Goal: Information Seeking & Learning: Understand process/instructions

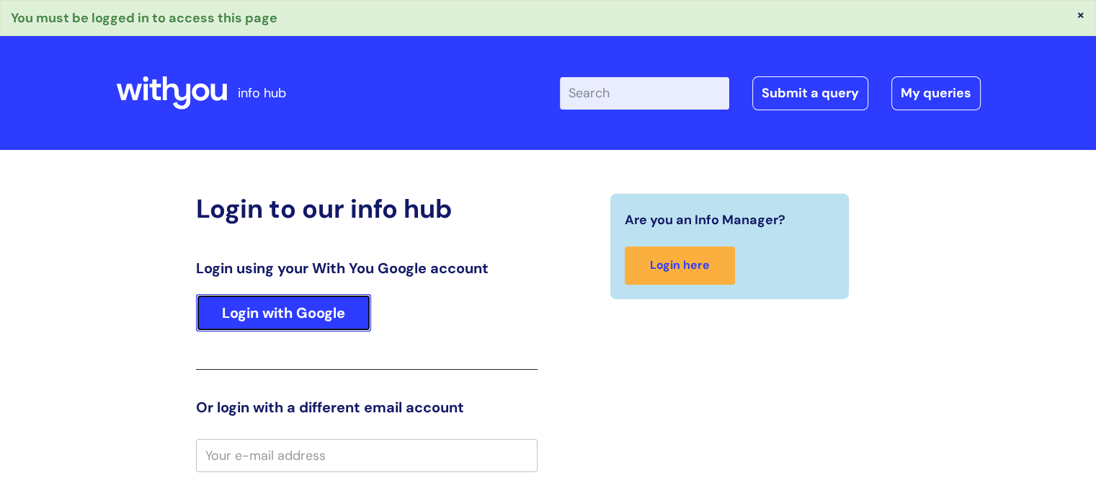
click at [298, 324] on link "Login with Google" at bounding box center [283, 312] width 175 height 37
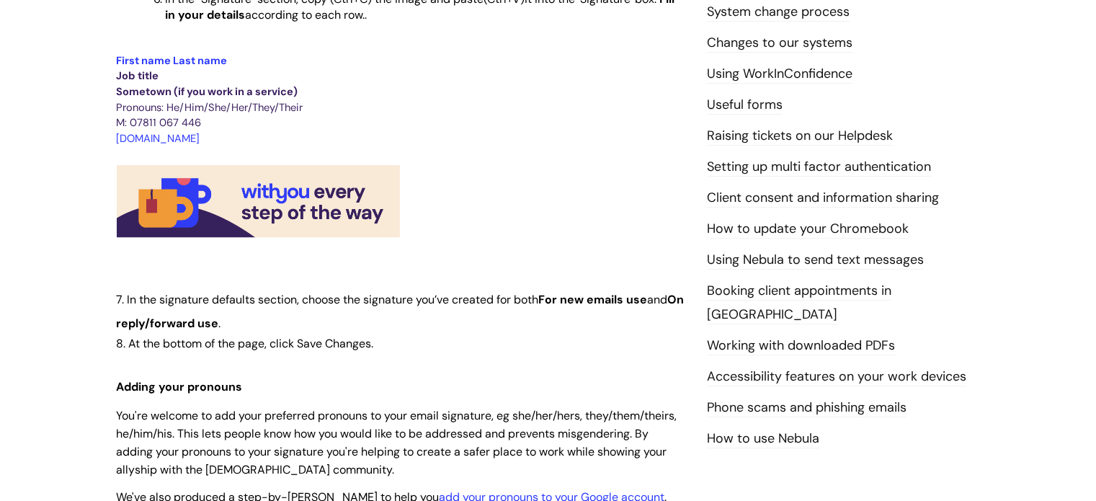
scroll to position [574, 0]
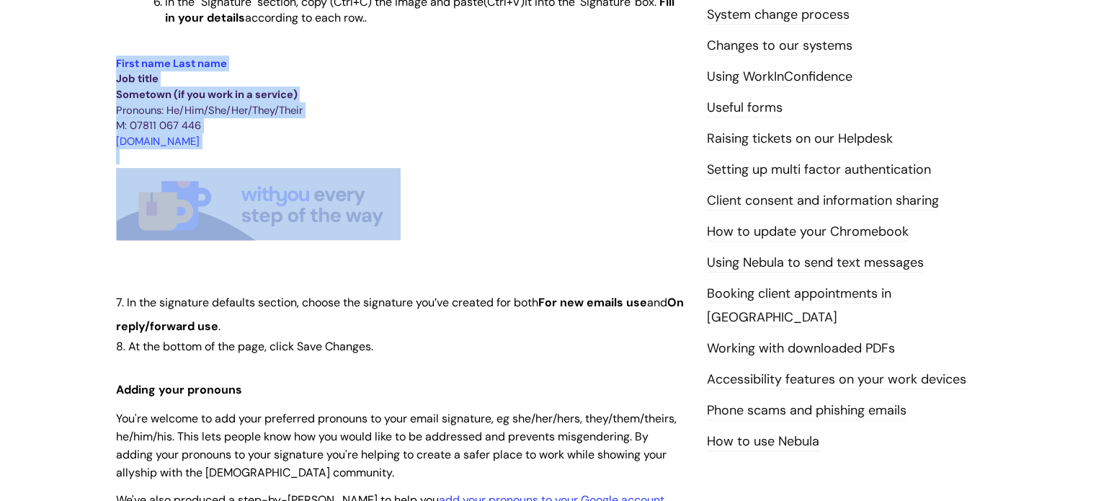
drag, startPoint x: 112, startPoint y: 61, endPoint x: 394, endPoint y: 205, distance: 316.2
click at [394, 205] on div "Setting your email signature Modified on: [DATE] 10:31 AM Use this to Find out …" at bounding box center [400, 267] width 591 height 1322
copy div "First name Last name Job title Sometown (if you work in a service) Pronouns: He…"
click at [361, 97] on p "Sometown (if you work in a service)" at bounding box center [400, 94] width 569 height 16
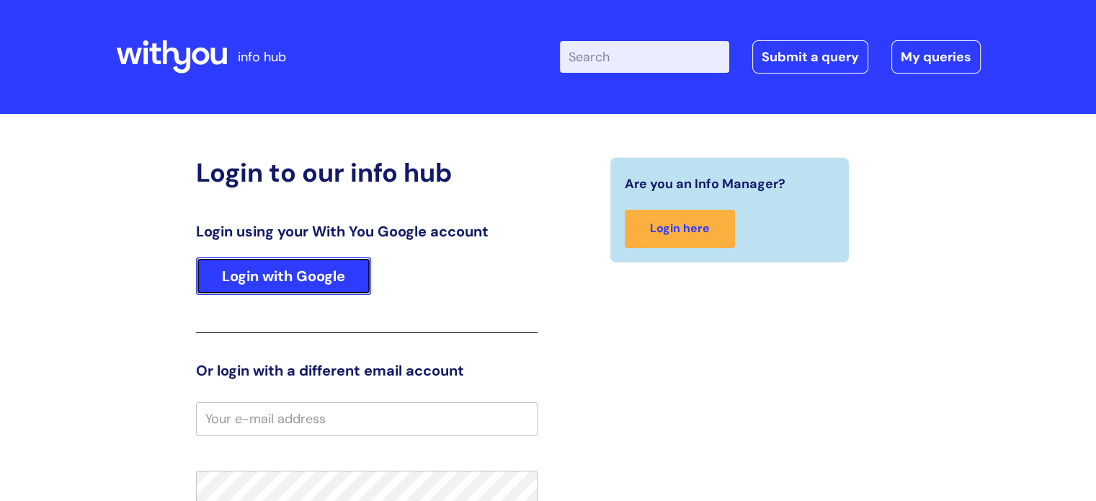
click at [282, 276] on link "Login with Google" at bounding box center [283, 275] width 175 height 37
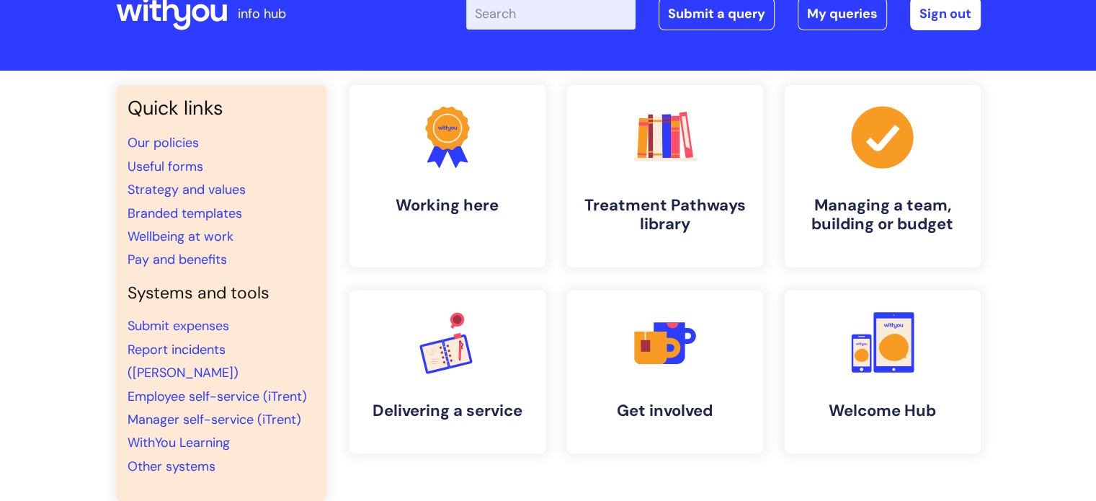
scroll to position [43, 0]
